Goal: Navigation & Orientation: Find specific page/section

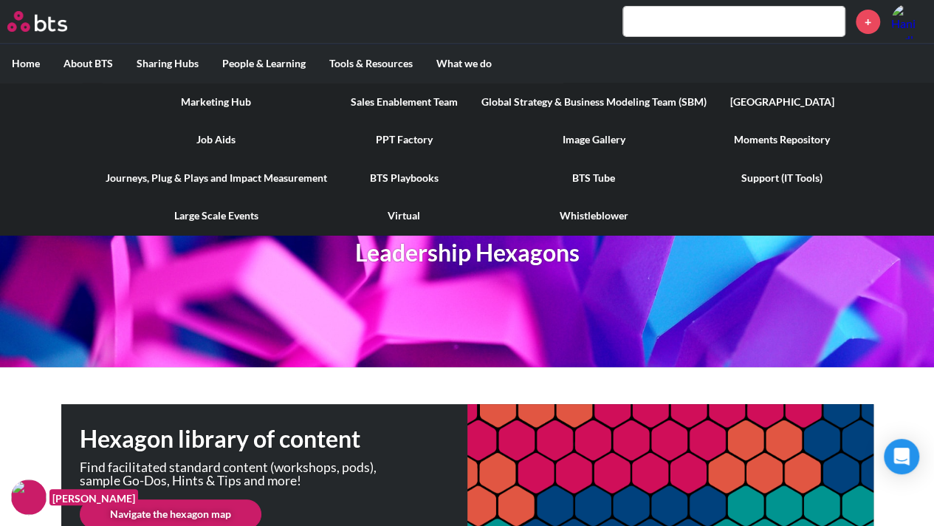
click at [406, 142] on link "PPT Factory" at bounding box center [404, 139] width 131 height 38
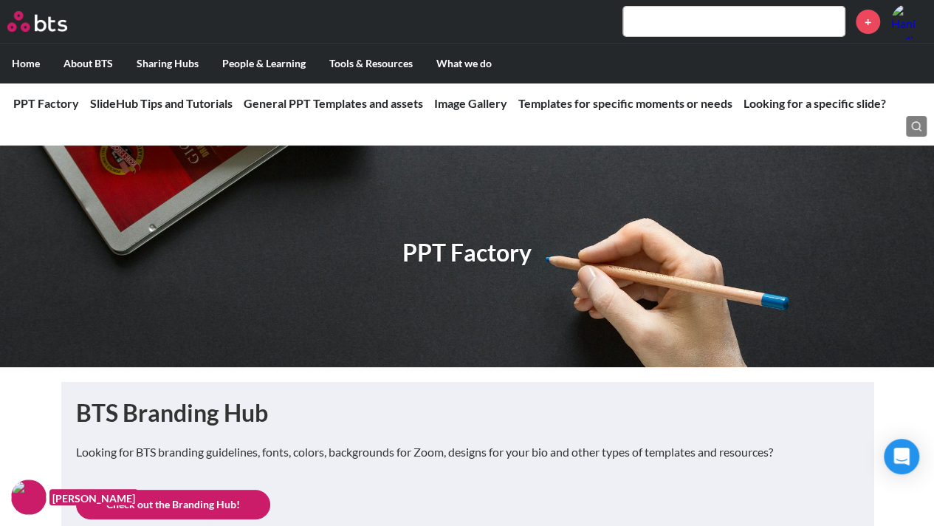
click at [38, 41] on div "MENU +" at bounding box center [467, 22] width 934 height 44
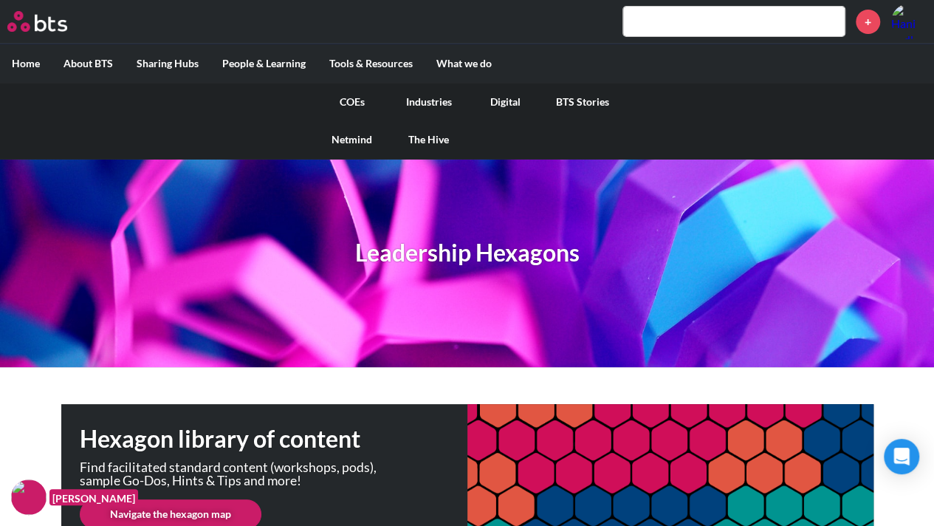
click at [343, 103] on link "COEs" at bounding box center [352, 102] width 77 height 38
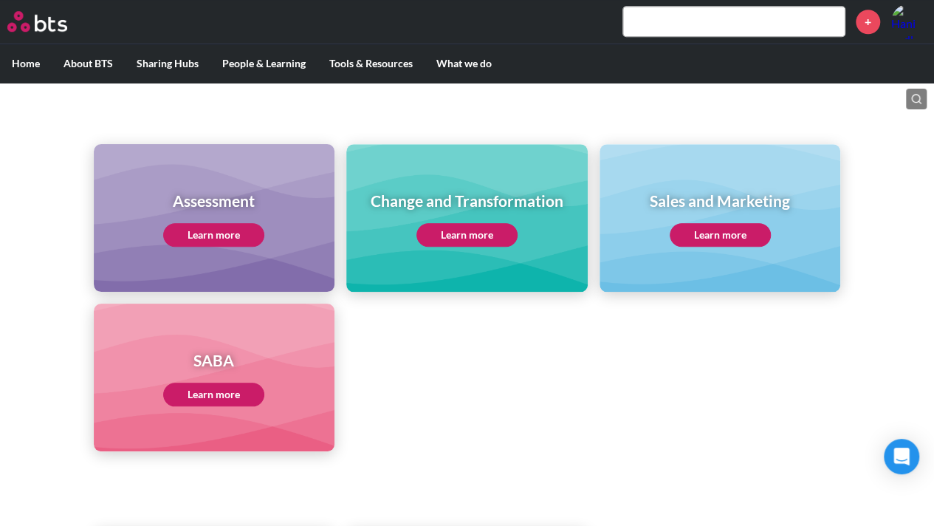
scroll to position [828, 0]
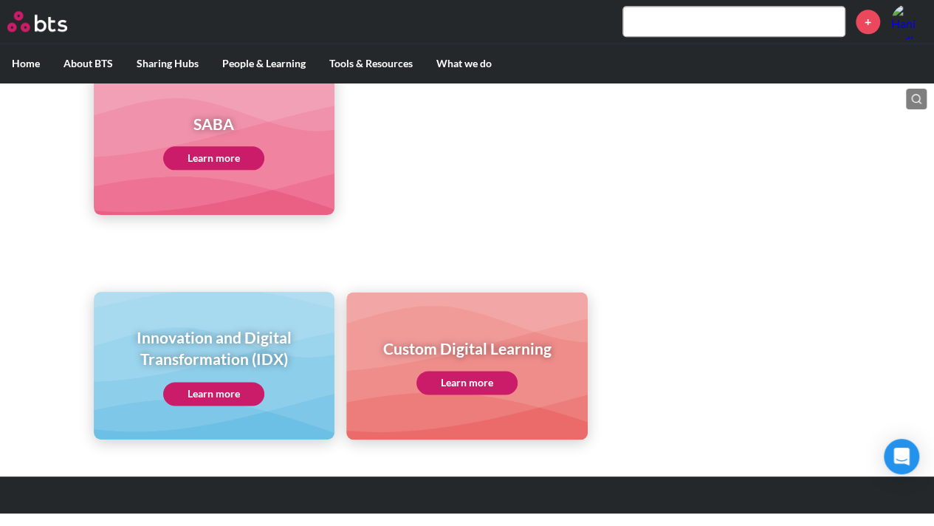
click at [213, 396] on link "Learn more" at bounding box center [213, 394] width 101 height 24
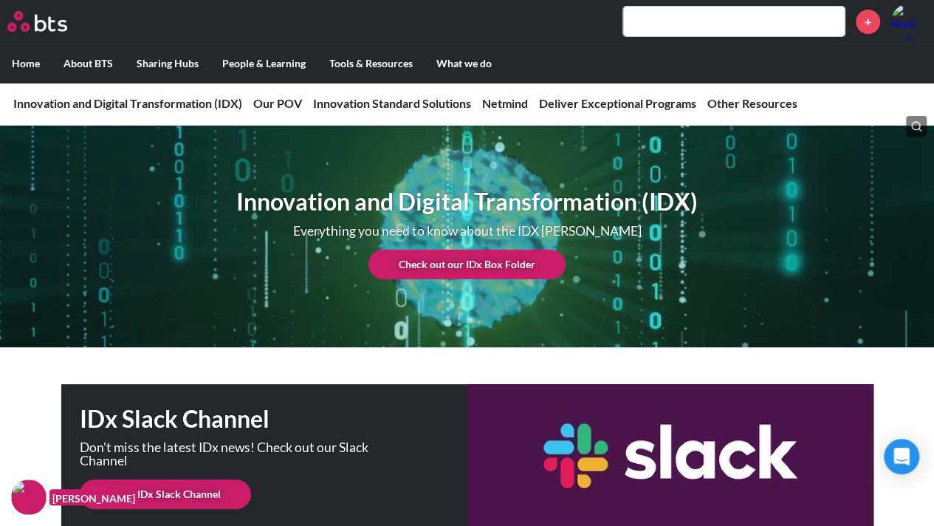
scroll to position [21, 0]
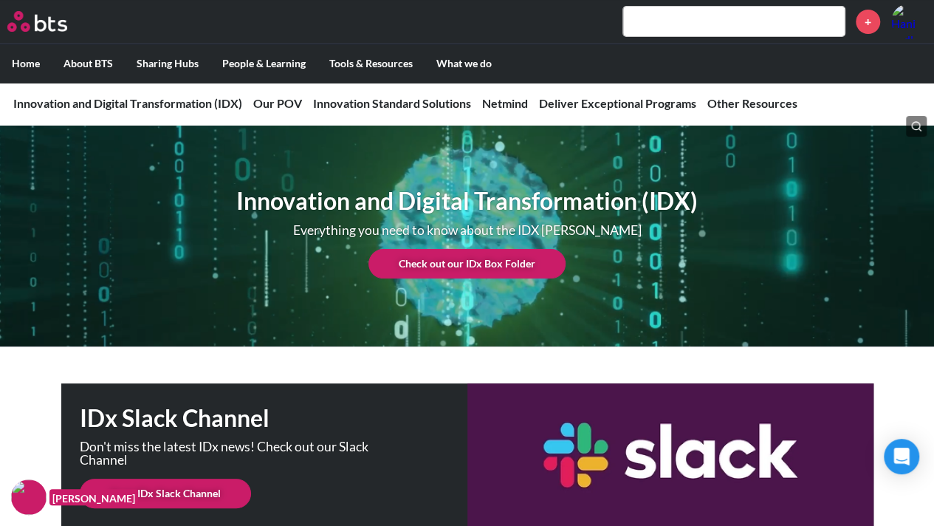
click at [458, 261] on link "Check out our IDx Box Folder" at bounding box center [466, 264] width 197 height 30
